Goal: Information Seeking & Learning: Learn about a topic

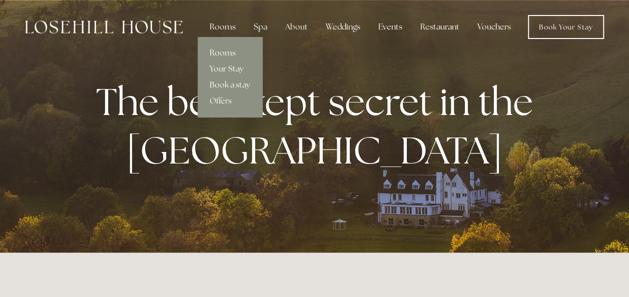
click at [231, 51] on link "Rooms" at bounding box center [230, 53] width 65 height 16
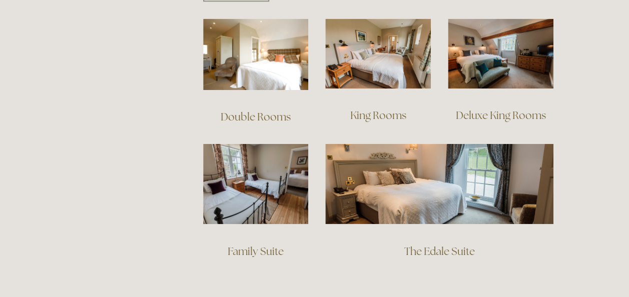
scroll to position [740, 0]
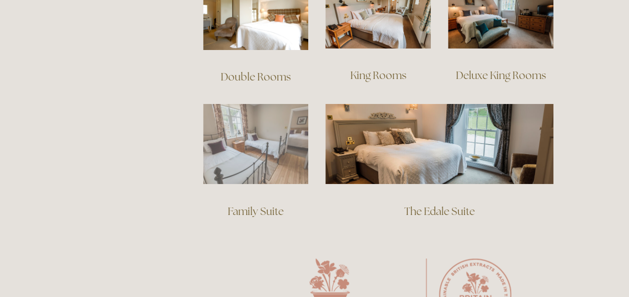
click at [247, 138] on img at bounding box center [256, 144] width 106 height 81
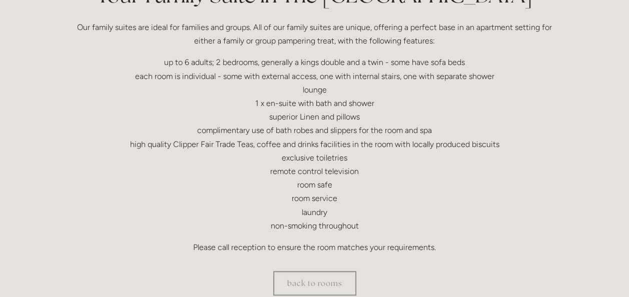
scroll to position [1, 0]
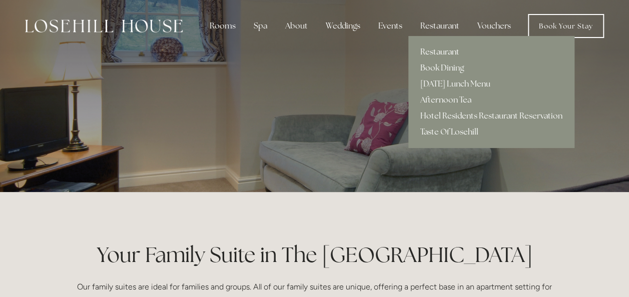
click at [437, 49] on link "Restaurant" at bounding box center [491, 52] width 166 height 16
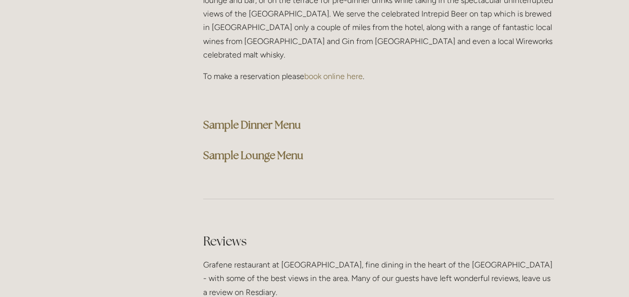
scroll to position [2620, 0]
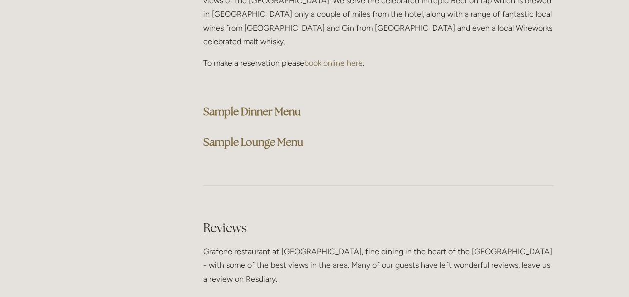
click at [260, 105] on strong "Sample Dinner Menu" at bounding box center [252, 112] width 98 height 14
